Goal: Transaction & Acquisition: Book appointment/travel/reservation

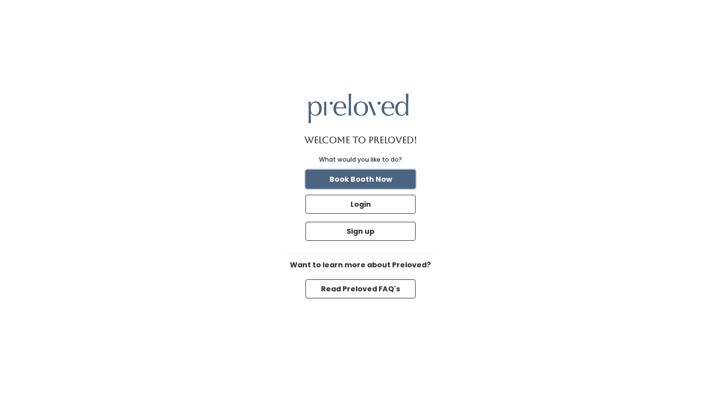
click at [393, 182] on button "Book Booth Now" at bounding box center [360, 179] width 110 height 19
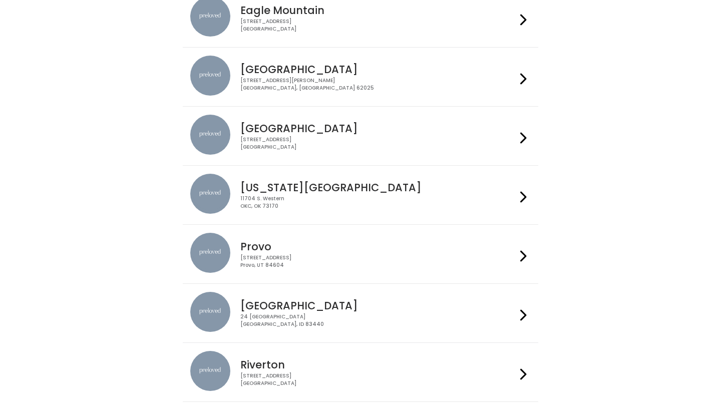
scroll to position [153, 0]
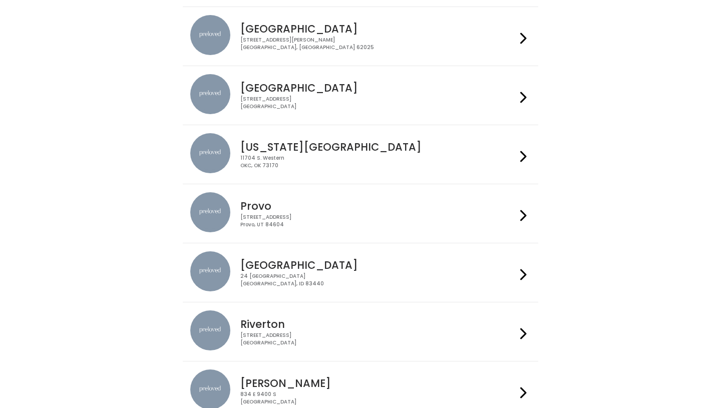
click at [314, 214] on div "230 W Cougar Blvd Provo, UT 84604" at bounding box center [377, 221] width 275 height 15
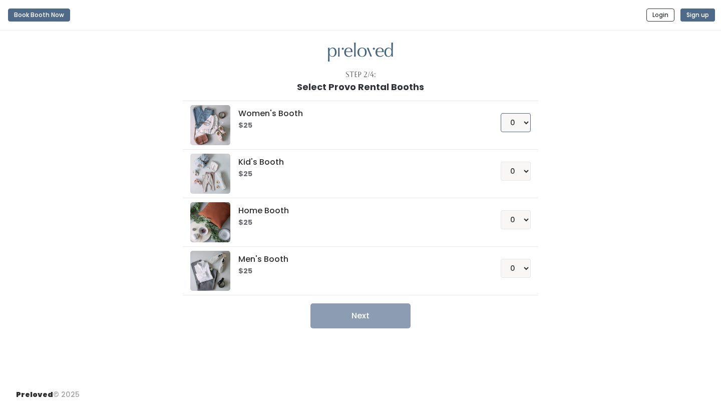
click at [525, 122] on select "0 1 2 3 4" at bounding box center [516, 122] width 30 height 19
select select "1"
click at [380, 319] on button "Next" at bounding box center [360, 315] width 100 height 25
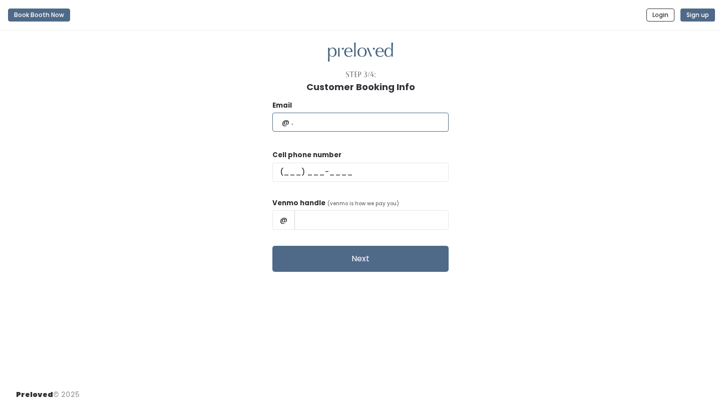
click at [339, 126] on input "text" at bounding box center [360, 122] width 176 height 19
type input "karlyb534@gmail.com"
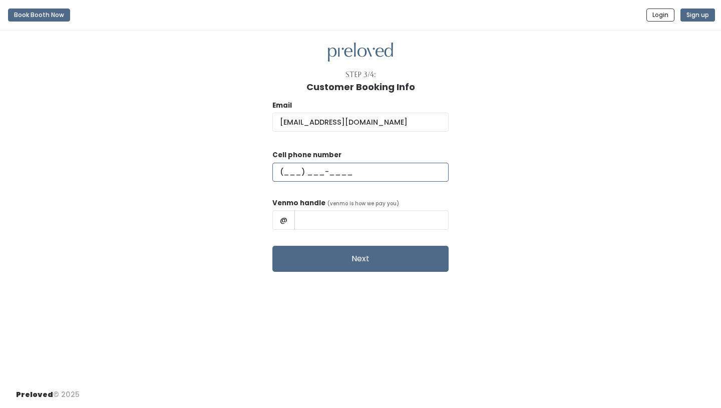
type input "(385) 685-8611"
type input "Karly Daybell"
click at [269, 189] on div "Email karlyb534@gmail.com Cell phone number (385) 685-8611 Venmo handle (venmo …" at bounding box center [360, 182] width 689 height 180
drag, startPoint x: 379, startPoint y: 220, endPoint x: 323, endPoint y: 220, distance: 56.1
click at [323, 220] on input "Karly Daybell" at bounding box center [371, 219] width 154 height 19
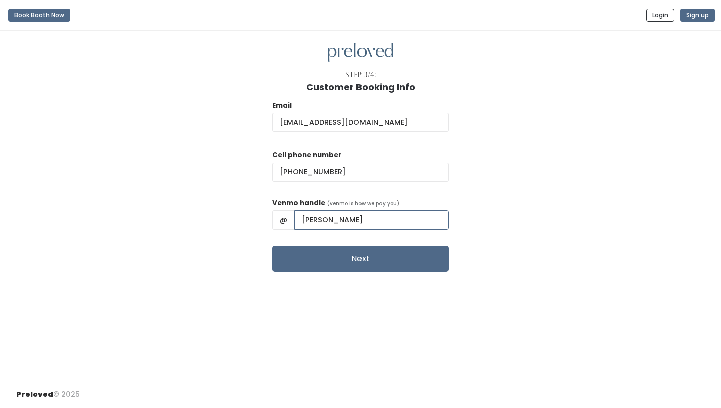
type input "karly-bracken"
click at [445, 209] on div "Email karlyb534@gmail.com Cell phone number (385) 685-8611 Venmo handle (venmo …" at bounding box center [360, 182] width 689 height 180
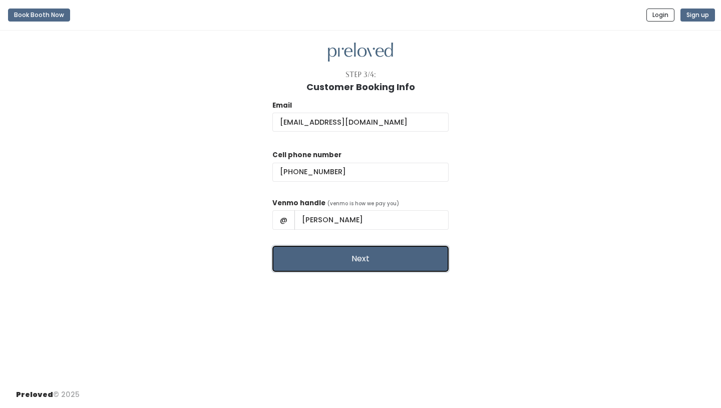
click at [354, 266] on button "Next" at bounding box center [360, 259] width 176 height 26
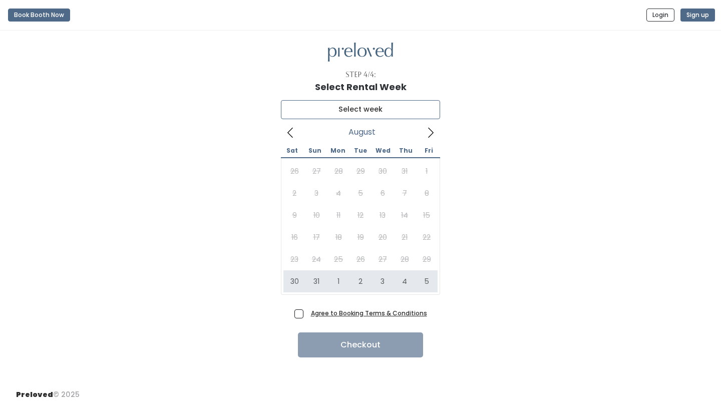
type input "August 30 to September 5"
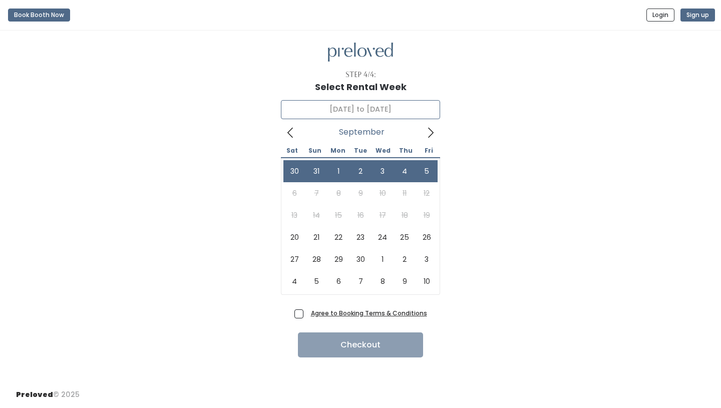
click at [429, 127] on icon at bounding box center [430, 132] width 11 height 11
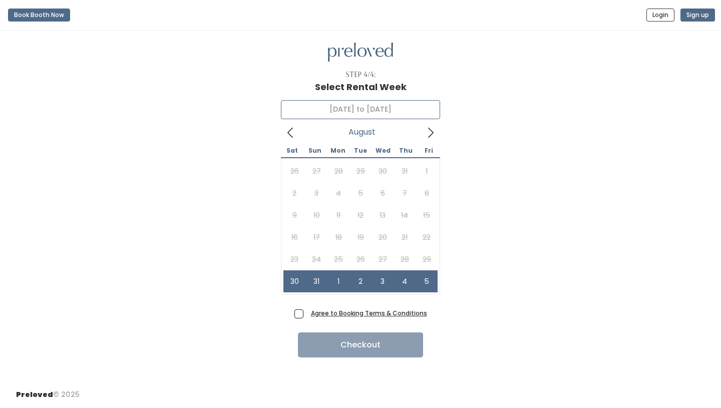
click at [288, 130] on icon at bounding box center [290, 132] width 11 height 11
click at [307, 310] on span "Agree to Booking Terms & Conditions" at bounding box center [367, 313] width 120 height 10
click at [307, 310] on input "Agree to Booking Terms & Conditions" at bounding box center [310, 311] width 7 height 7
checkbox input "true"
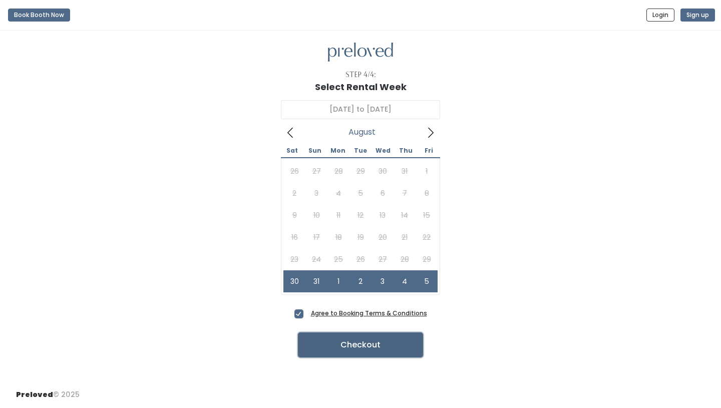
click at [340, 351] on button "Checkout" at bounding box center [360, 344] width 125 height 25
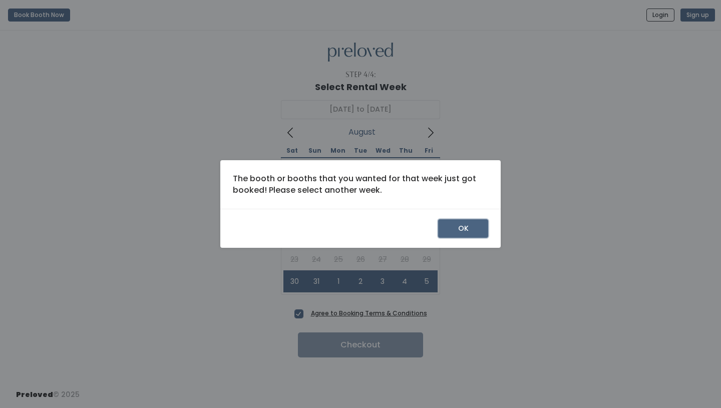
click at [473, 224] on button "OK" at bounding box center [463, 228] width 50 height 19
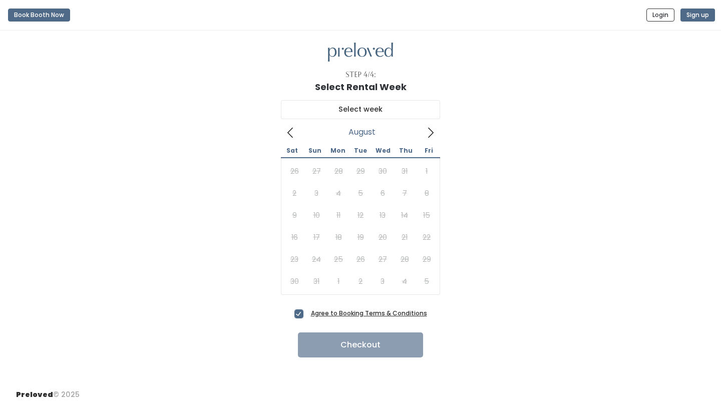
click at [430, 132] on icon at bounding box center [430, 132] width 11 height 11
click at [293, 132] on icon at bounding box center [290, 132] width 11 height 11
